Goal: Task Accomplishment & Management: Complete application form

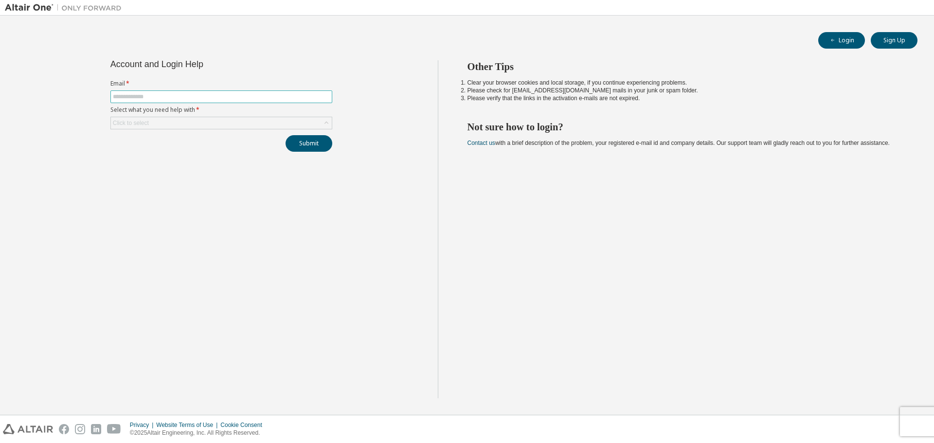
click at [262, 97] on input "text" at bounding box center [221, 97] width 217 height 8
type input "**********"
click at [218, 125] on div "Click to select" at bounding box center [221, 123] width 221 height 12
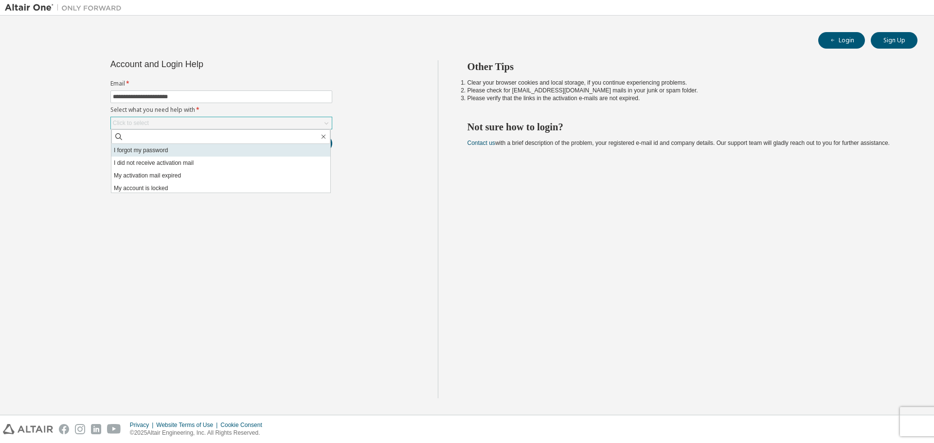
click at [188, 154] on li "I forgot my password" at bounding box center [220, 150] width 219 height 13
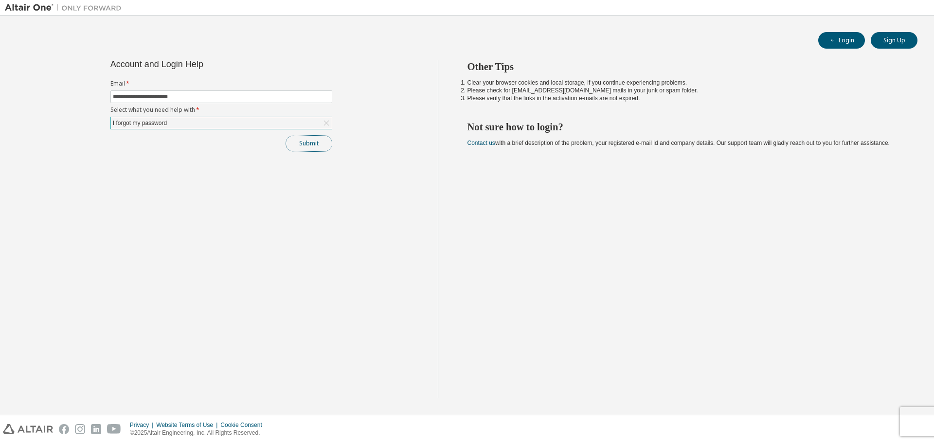
click at [306, 146] on button "Submit" at bounding box center [309, 143] width 47 height 17
click at [324, 147] on button "Submit" at bounding box center [309, 143] width 47 height 17
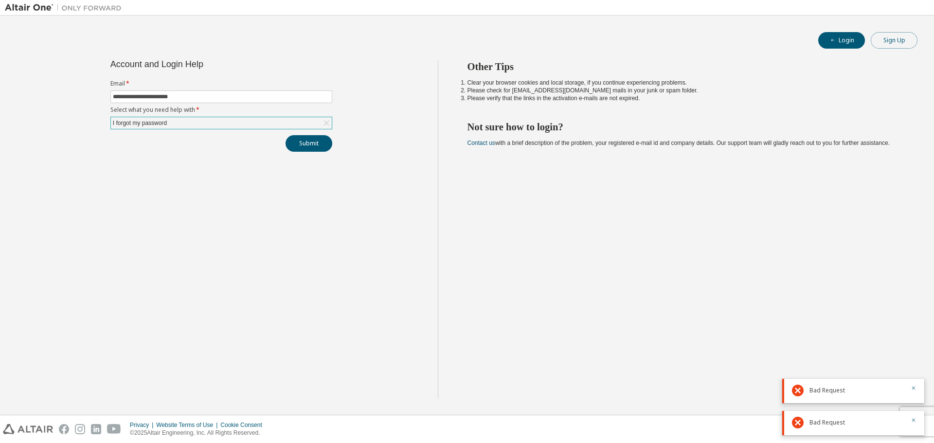
click at [877, 35] on button "Sign Up" at bounding box center [894, 40] width 47 height 17
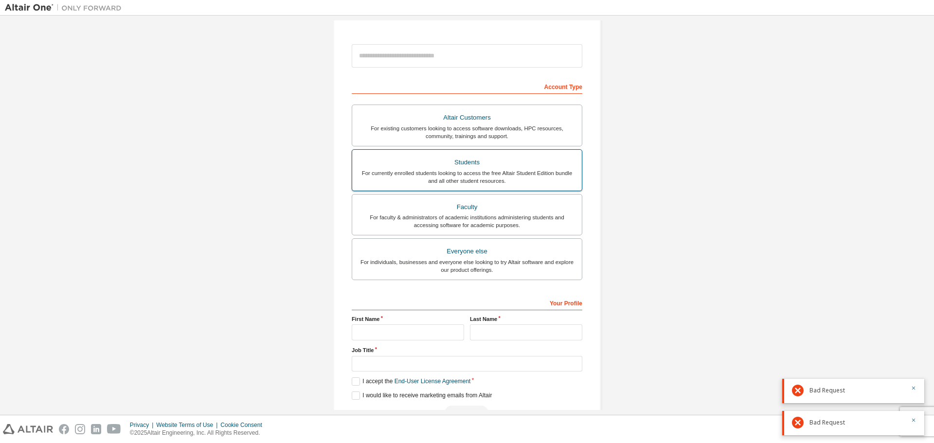
scroll to position [97, 0]
click at [507, 136] on div "For existing customers looking to access software downloads, HPC resources, com…" at bounding box center [467, 132] width 218 height 16
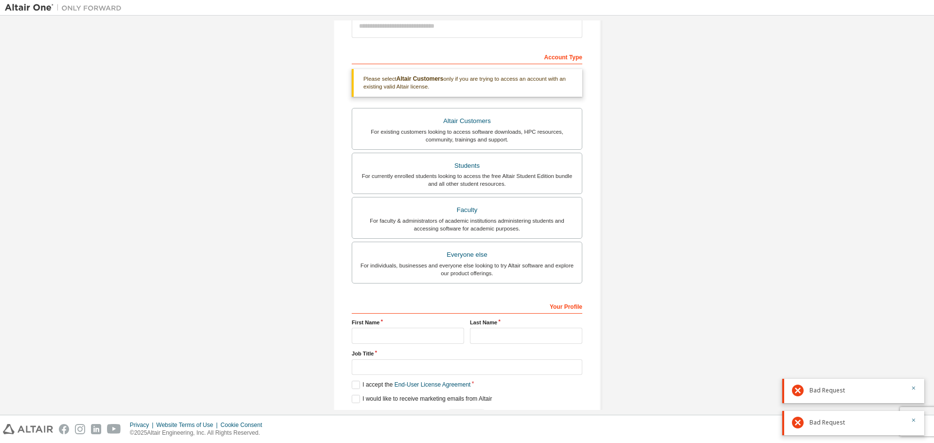
scroll to position [159, 0]
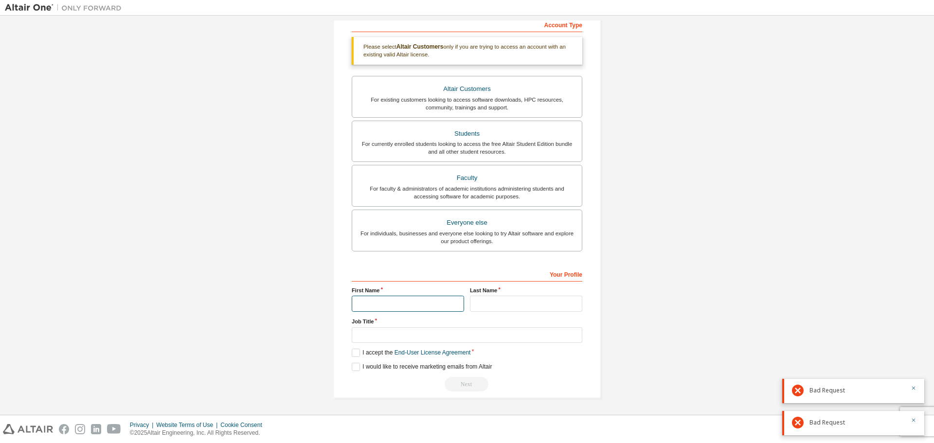
click at [383, 311] on input "text" at bounding box center [408, 304] width 112 height 16
type input "*"
type input "*********"
type input "***"
type input "*"
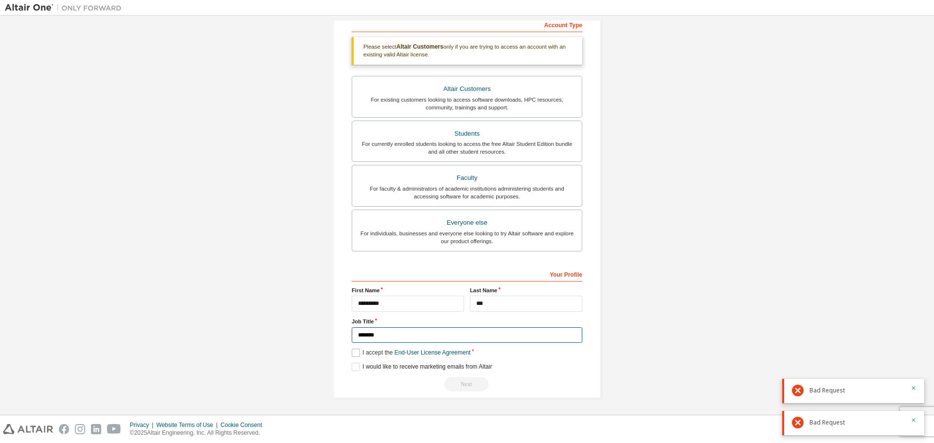
type input "*******"
click at [353, 355] on label "I accept the End-User License Agreement" at bounding box center [411, 353] width 119 height 8
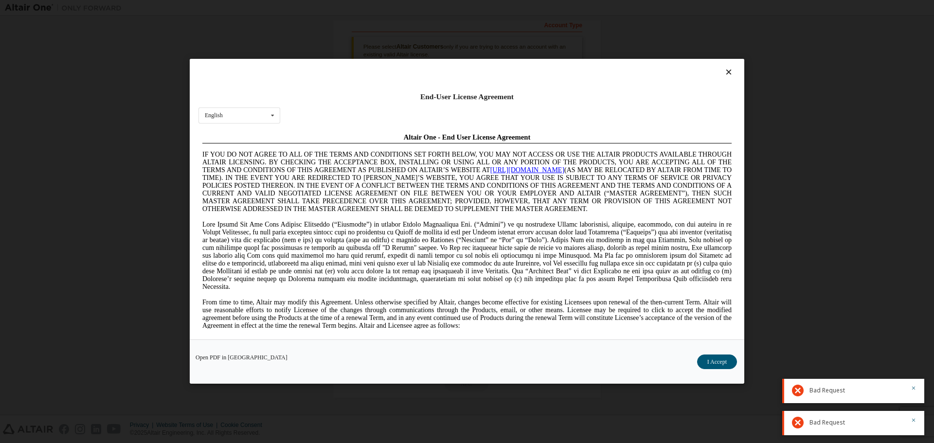
scroll to position [0, 0]
click at [714, 365] on button "I Accept" at bounding box center [717, 362] width 40 height 15
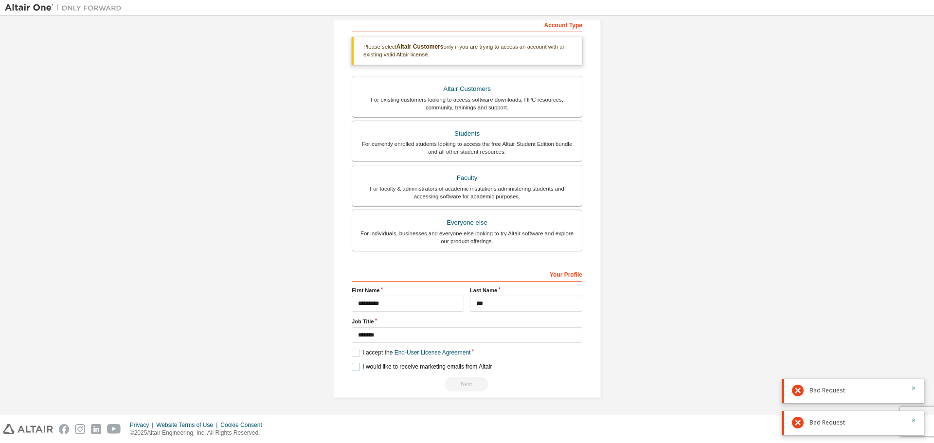
click at [352, 367] on label "I would like to receive marketing emails from Altair" at bounding box center [422, 367] width 140 height 8
click at [482, 386] on div "Next" at bounding box center [467, 384] width 231 height 15
click at [496, 334] on input "*******" at bounding box center [467, 335] width 231 height 16
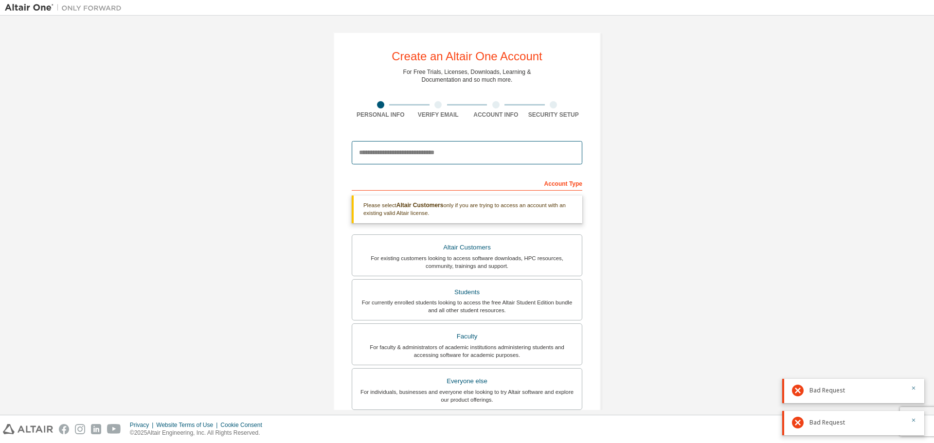
click at [407, 157] on input "email" at bounding box center [467, 152] width 231 height 23
type input "**********"
click at [643, 208] on div "**********" at bounding box center [467, 294] width 924 height 548
click at [914, 390] on icon "button" at bounding box center [914, 388] width 6 height 6
click at [912, 420] on icon "button" at bounding box center [914, 420] width 6 height 6
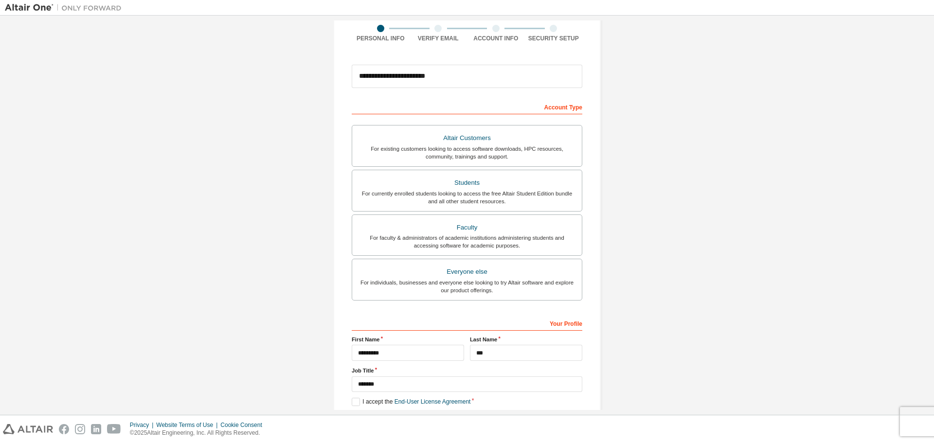
scroll to position [126, 0]
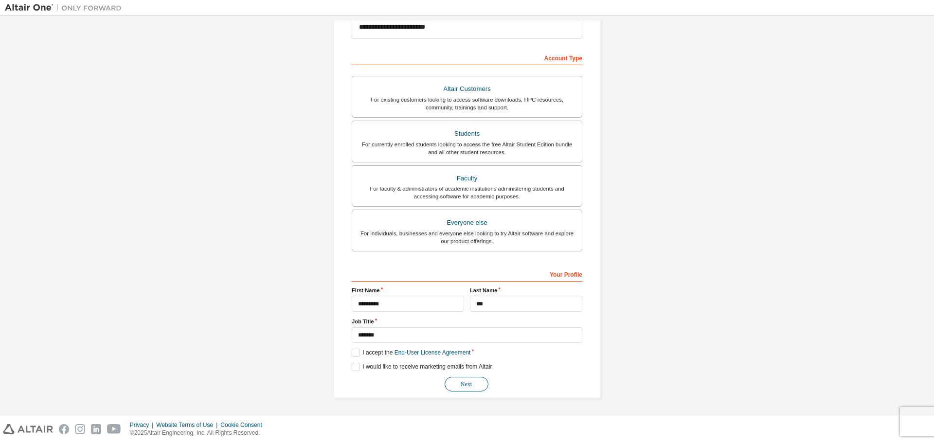
click at [481, 383] on button "Next" at bounding box center [467, 384] width 44 height 15
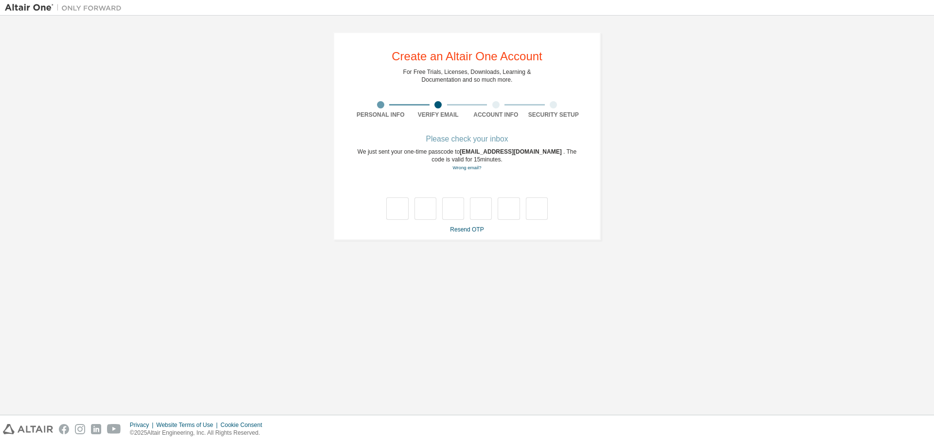
scroll to position [0, 0]
type input "*"
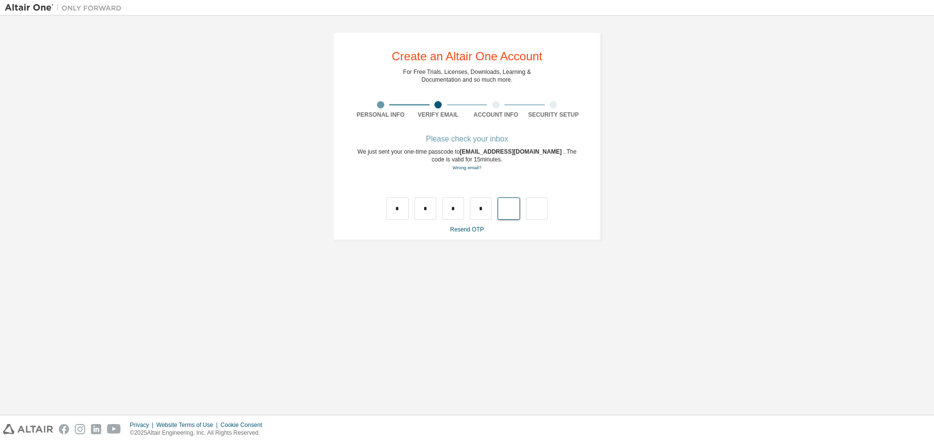
type input "*"
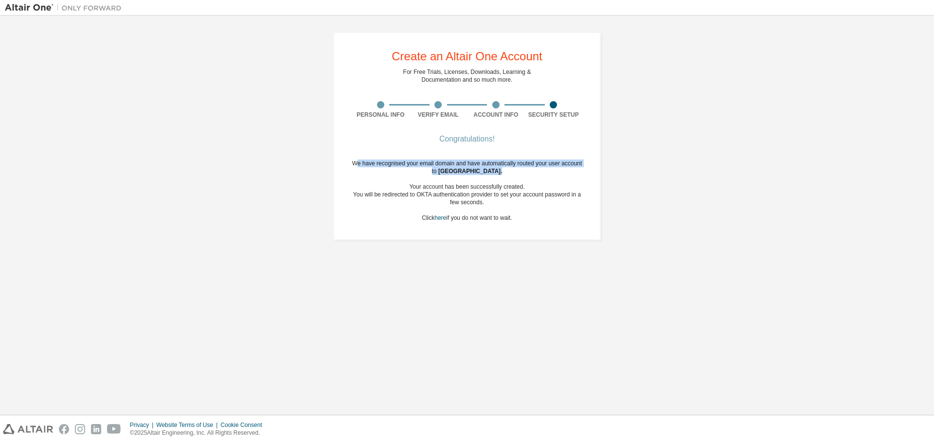
drag, startPoint x: 358, startPoint y: 164, endPoint x: 558, endPoint y: 174, distance: 200.7
click at [558, 174] on div "We have recognised your email domain and have automatically routed your user ac…" at bounding box center [467, 191] width 231 height 62
drag, startPoint x: 552, startPoint y: 185, endPoint x: 547, endPoint y: 189, distance: 6.2
click at [551, 185] on div "Your account has been successfully created." at bounding box center [467, 187] width 231 height 8
drag, startPoint x: 414, startPoint y: 187, endPoint x: 528, endPoint y: 188, distance: 113.8
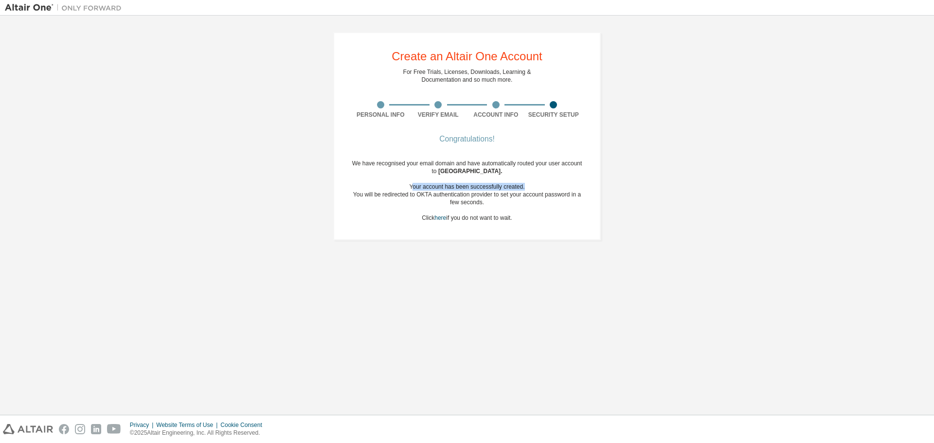
click at [528, 188] on div "Your account has been successfully created." at bounding box center [467, 187] width 231 height 8
click at [540, 186] on div "Your account has been successfully created." at bounding box center [467, 187] width 231 height 8
